Goal: Task Accomplishment & Management: Complete application form

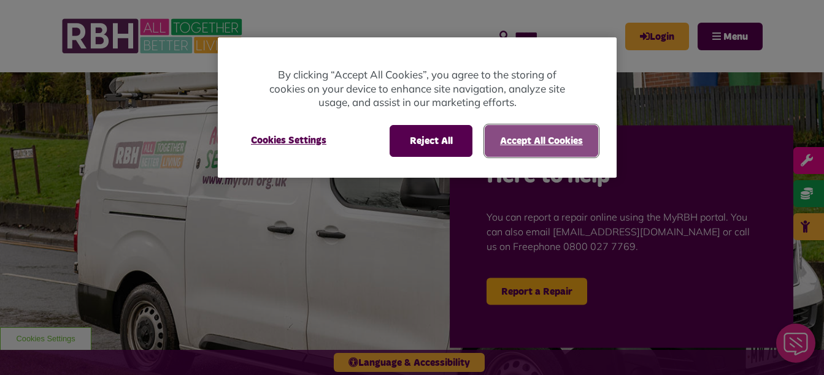
click at [516, 140] on button "Accept All Cookies" at bounding box center [541, 141] width 113 height 32
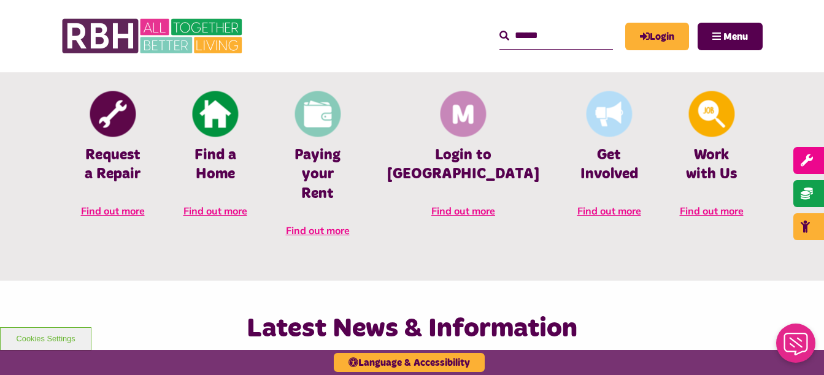
scroll to position [538, 0]
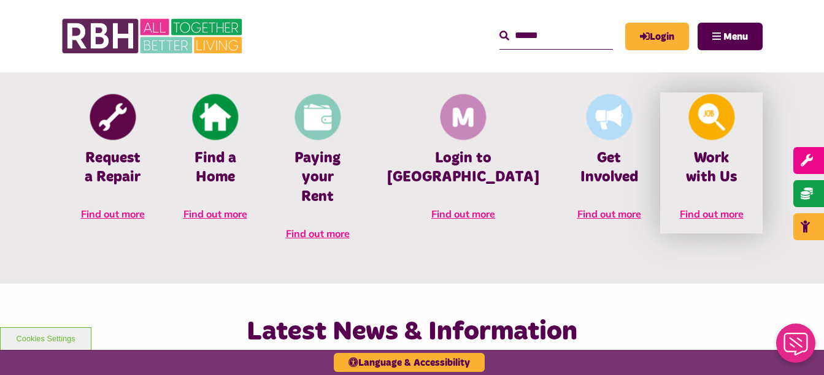
click at [703, 203] on link "Work with Us Find out more" at bounding box center [711, 163] width 102 height 141
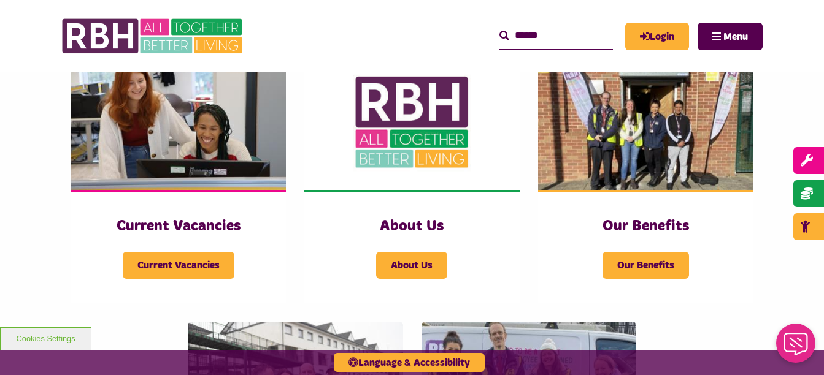
scroll to position [288, 0]
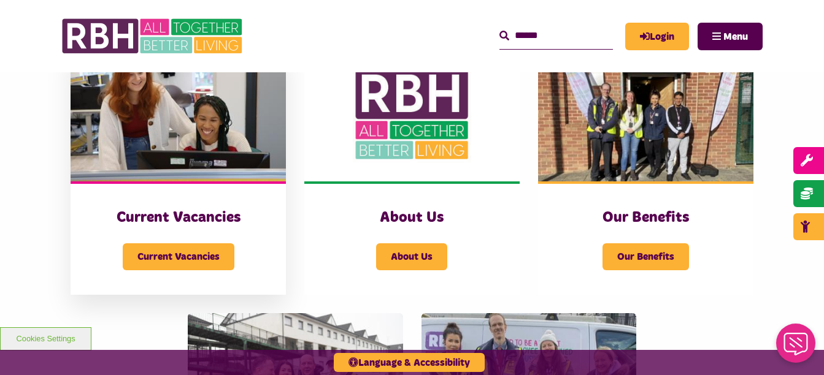
click at [215, 272] on div "Current Vacancies Current Vacancies" at bounding box center [178, 238] width 215 height 113
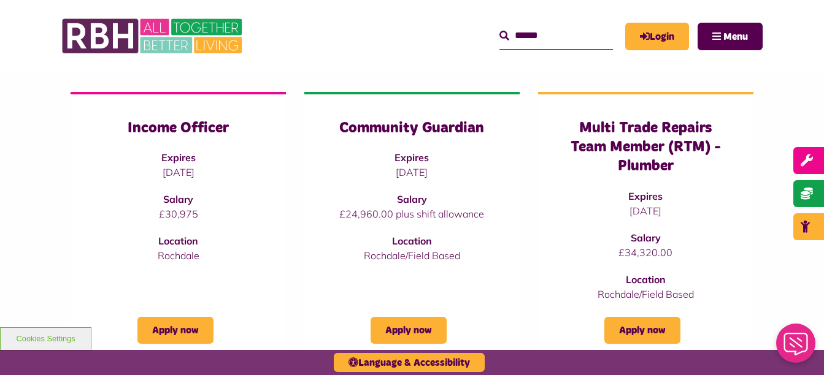
scroll to position [153, 0]
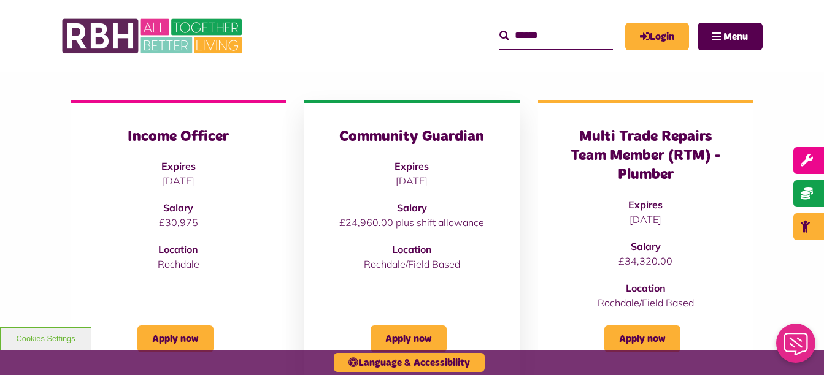
click at [415, 151] on div "Community Guardian Expires [DATE] Salary £24,960.00 plus shift allowance Locati…" at bounding box center [412, 200] width 166 height 144
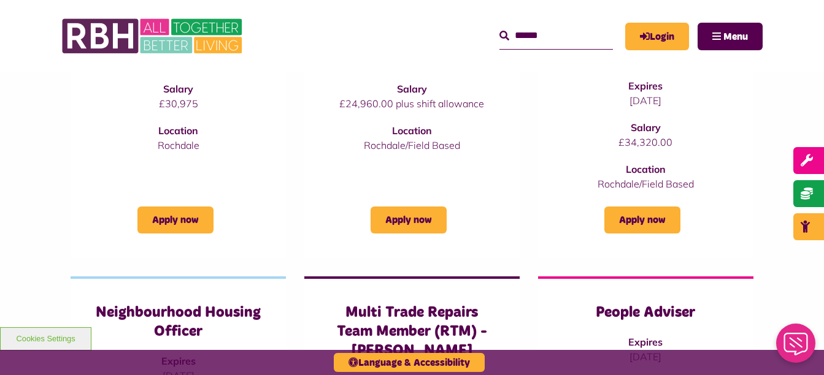
scroll to position [281, 0]
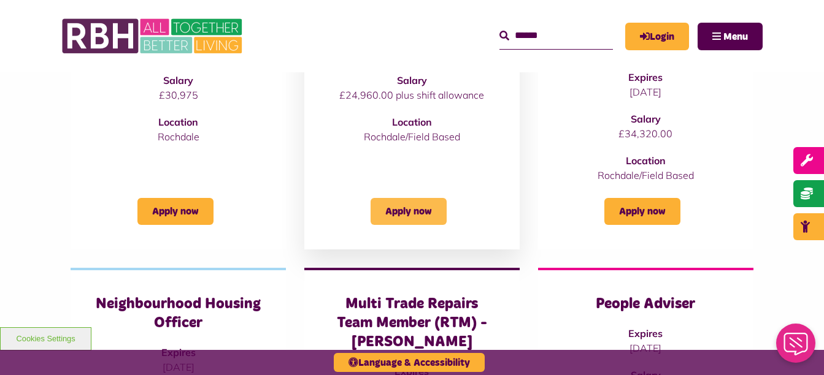
click at [408, 215] on link "Apply now" at bounding box center [408, 211] width 76 height 27
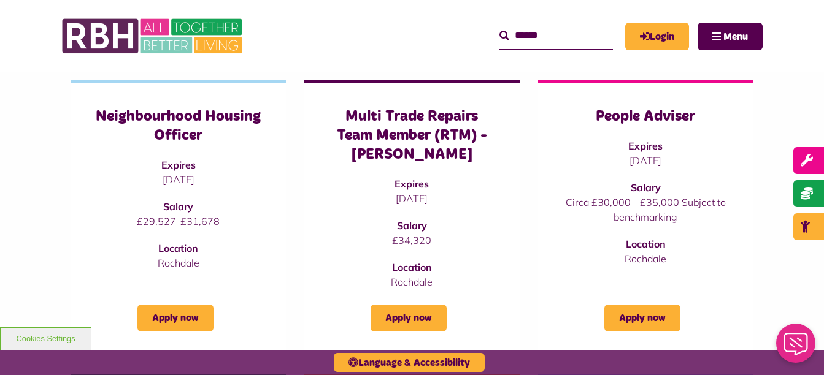
scroll to position [456, 0]
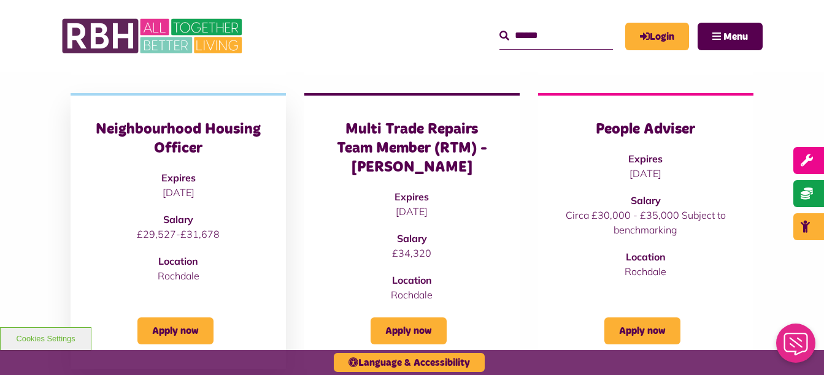
click at [173, 169] on div "Neighbourhood Housing Officer Expires 29/08/2025 Salary £29,527-£31,678 Locatio…" at bounding box center [178, 201] width 166 height 163
click at [192, 335] on link "Apply now" at bounding box center [175, 331] width 76 height 27
